Goal: Navigation & Orientation: Find specific page/section

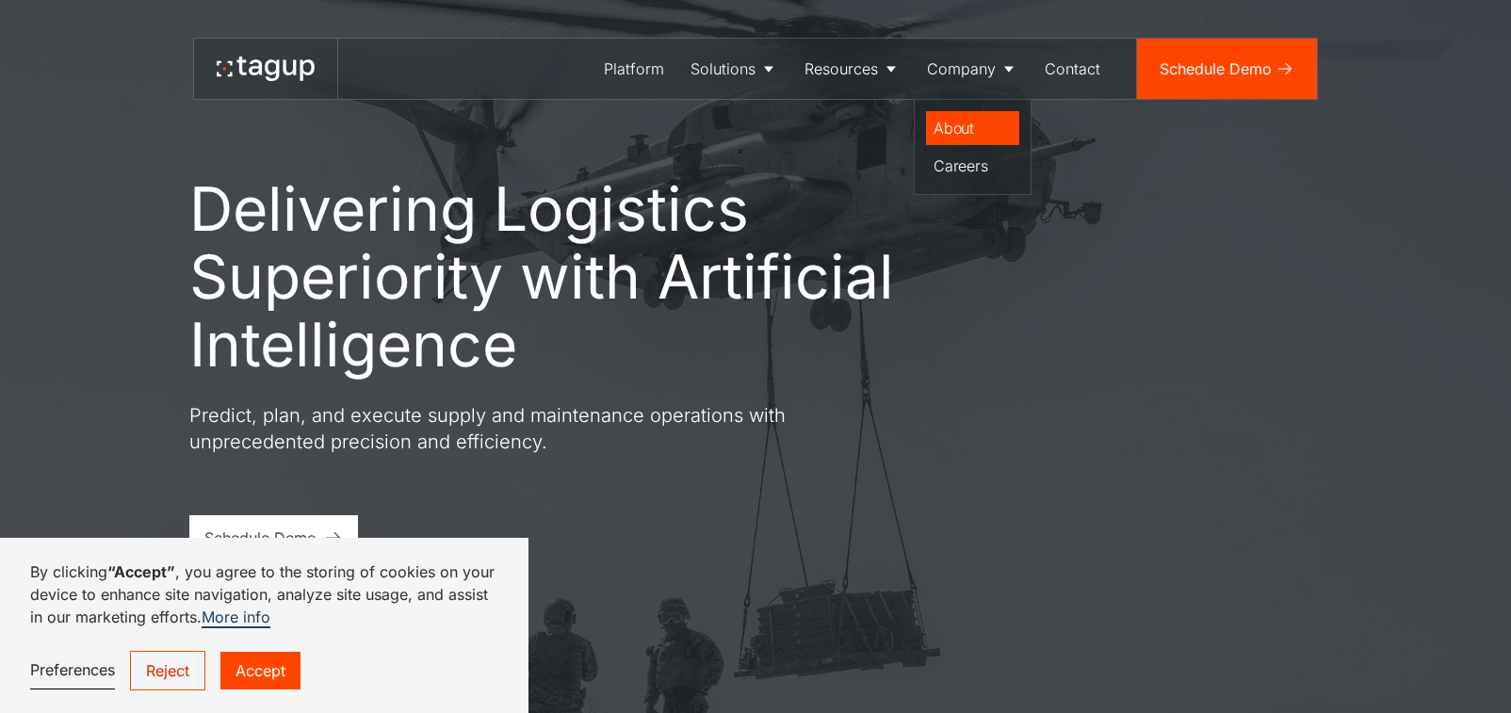
click at [969, 131] on div "About" at bounding box center [973, 128] width 78 height 23
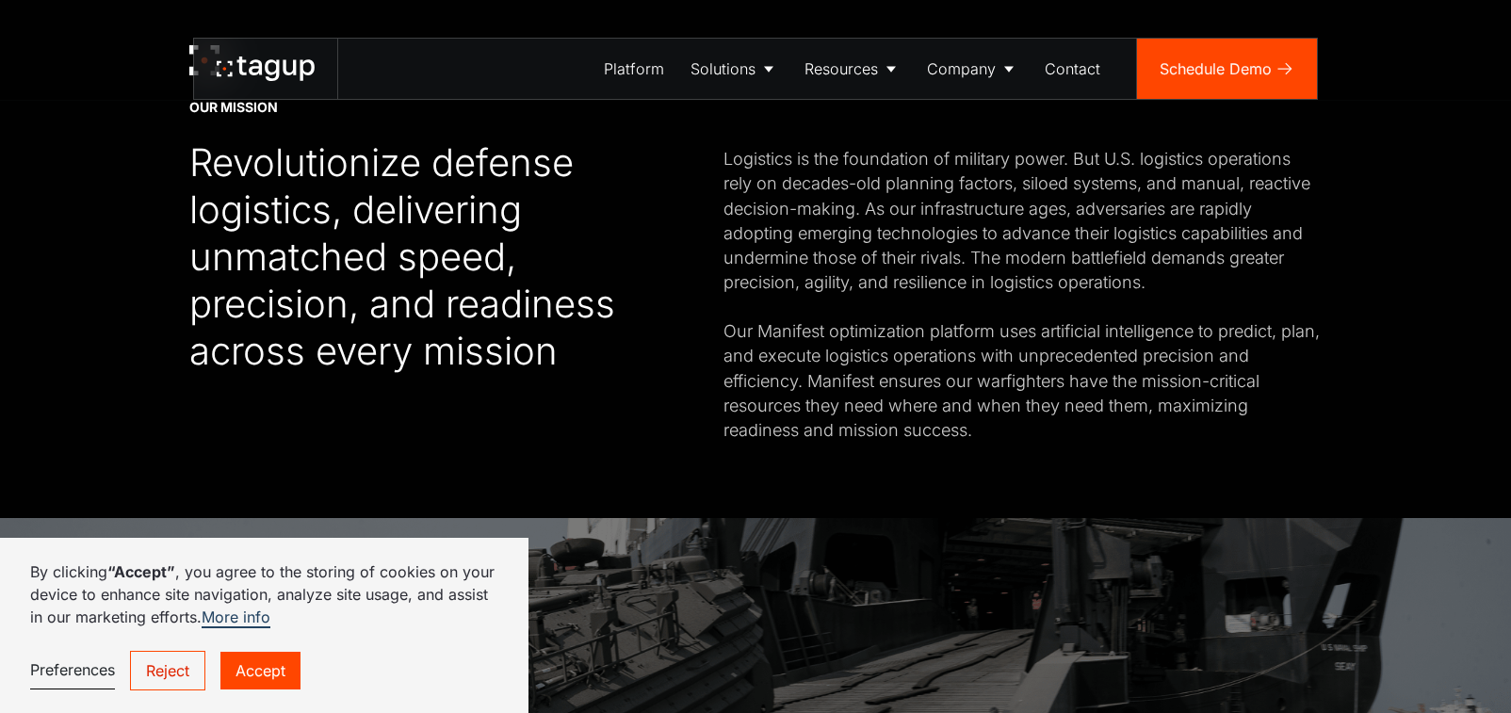
scroll to position [742, 0]
click at [729, 128] on div "Defense" at bounding box center [734, 128] width 74 height 23
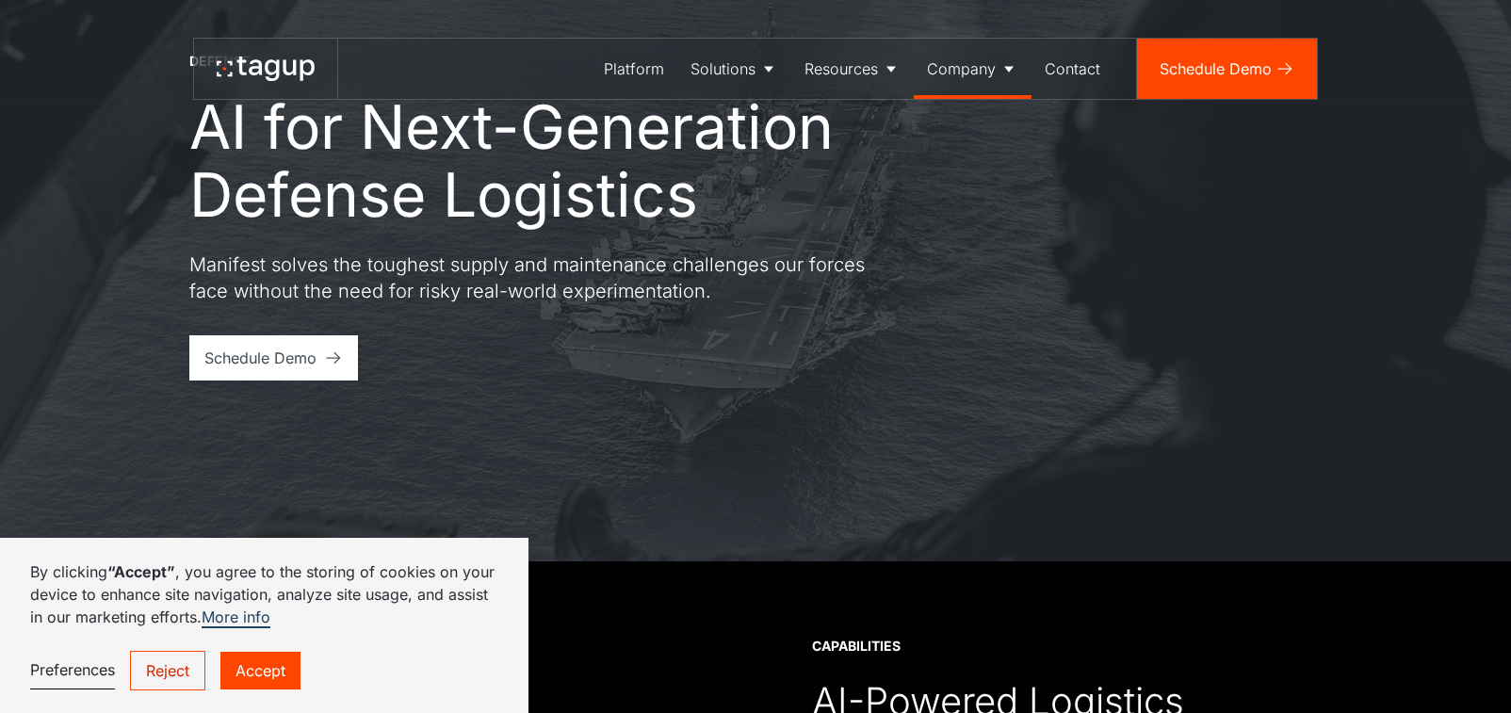
scroll to position [60, 0]
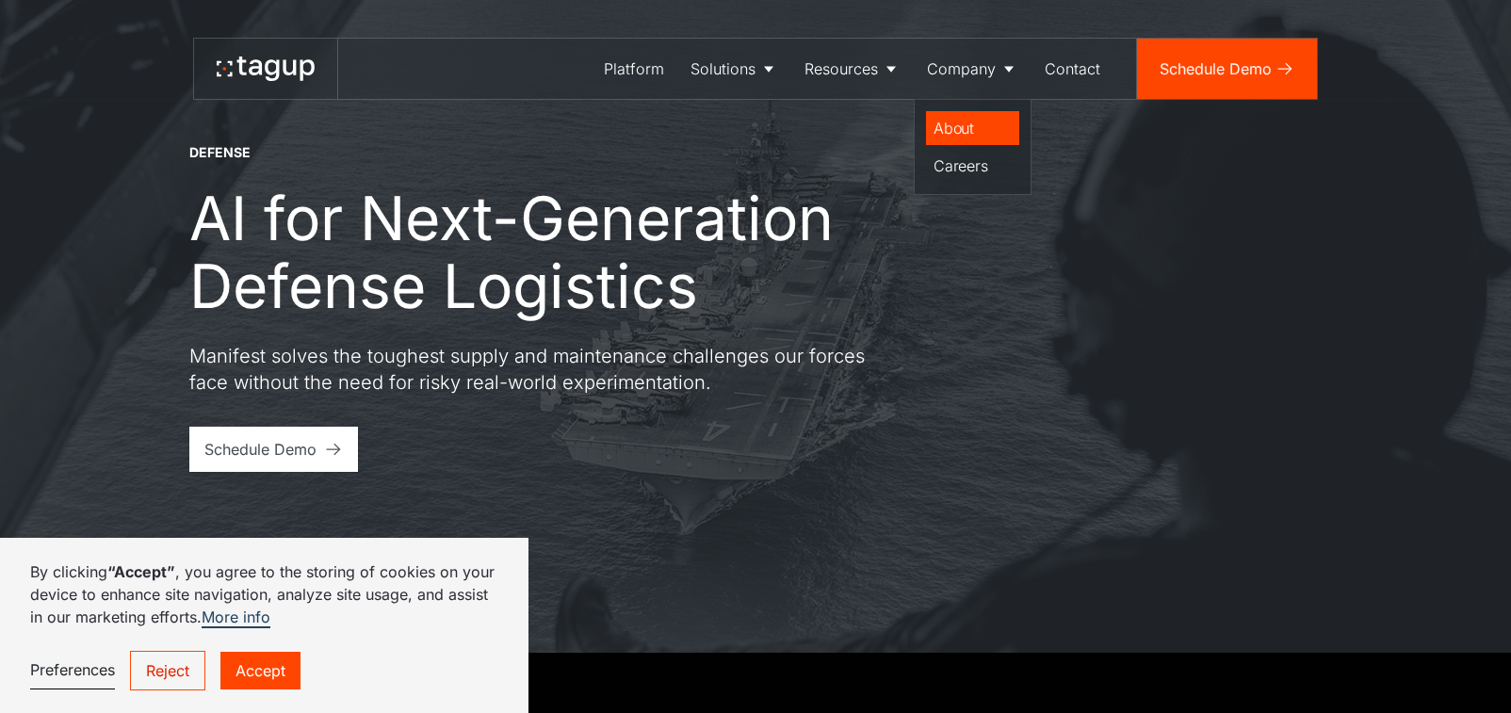
click at [958, 124] on div "About" at bounding box center [973, 128] width 78 height 23
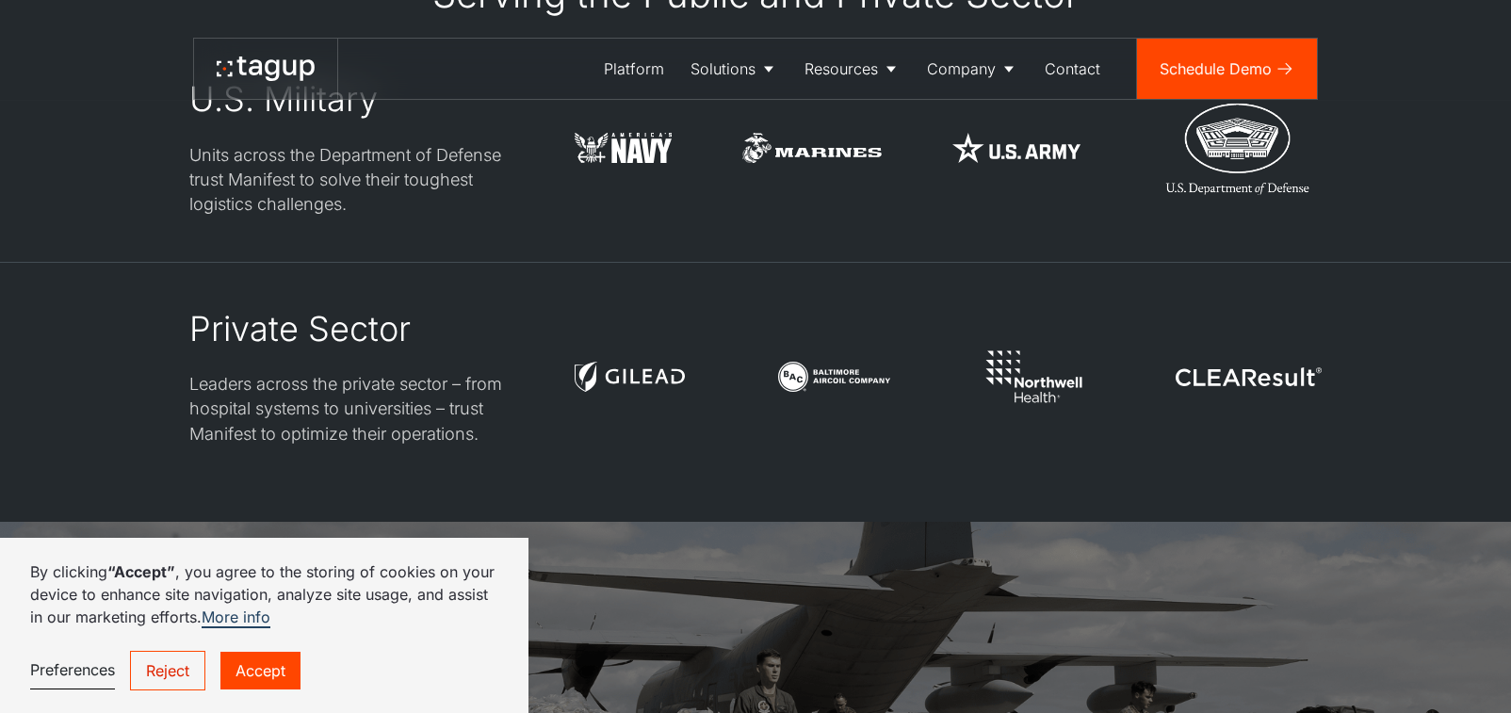
scroll to position [4840, 0]
